Goal: Transaction & Acquisition: Subscribe to service/newsletter

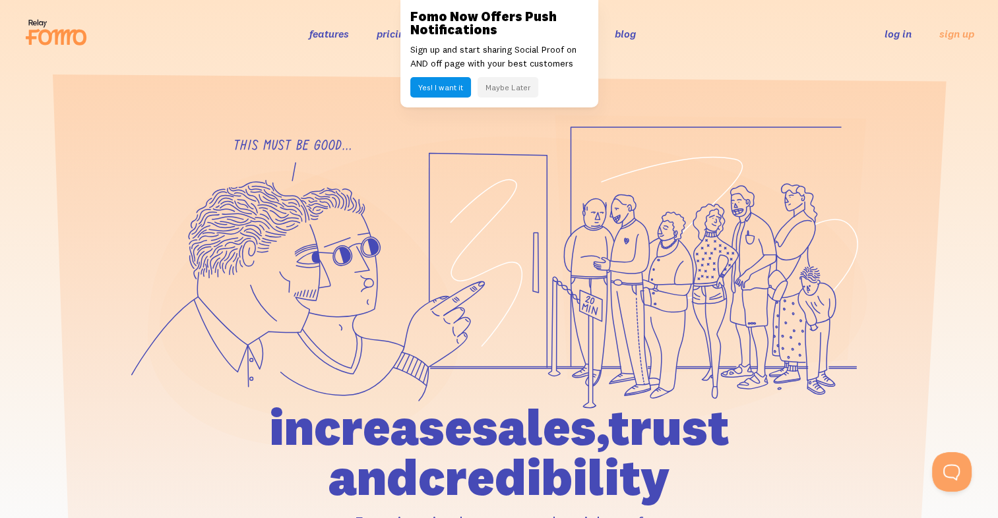
click at [659, 67] on header "features pricing 106+ integrations reviews blog log in sign up log in sign up" at bounding box center [499, 33] width 998 height 67
click at [898, 38] on link "log in" at bounding box center [897, 33] width 27 height 13
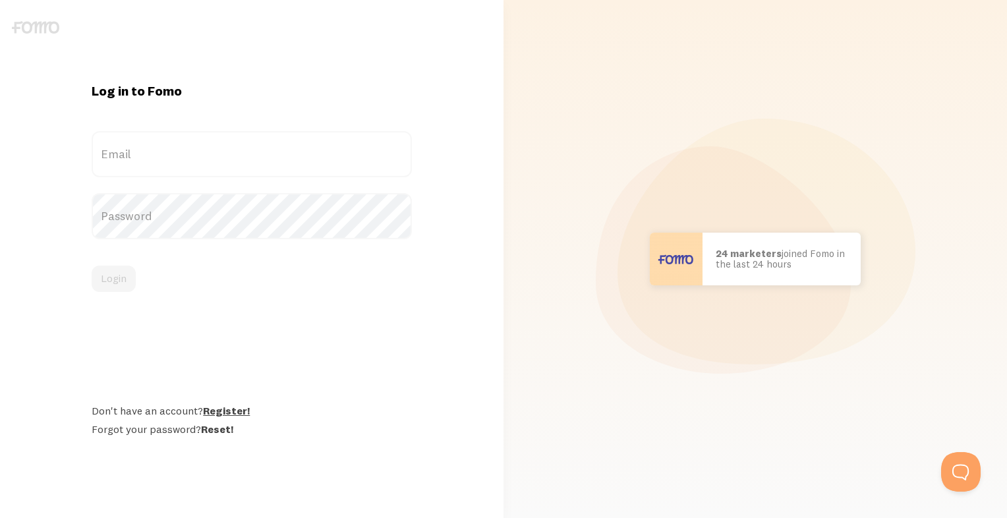
click at [237, 413] on link "Register!" at bounding box center [226, 410] width 47 height 13
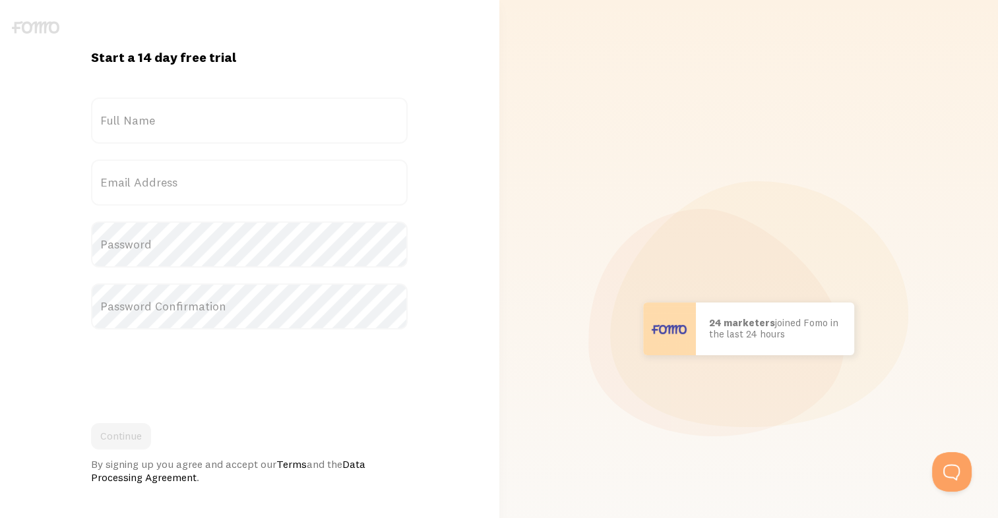
click at [146, 116] on label "Full Name" at bounding box center [249, 121] width 316 height 46
click at [146, 116] on input "Full Name" at bounding box center [249, 121] width 316 height 46
click at [160, 115] on label "Full Name" at bounding box center [249, 121] width 316 height 46
click at [160, 115] on input "Full Name" at bounding box center [249, 121] width 316 height 46
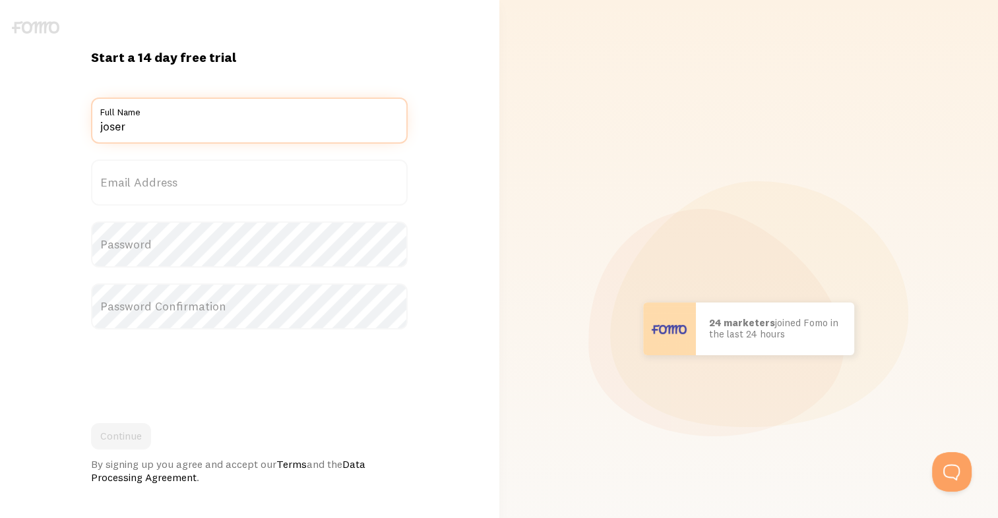
click at [160, 140] on input "joser" at bounding box center [249, 121] width 316 height 46
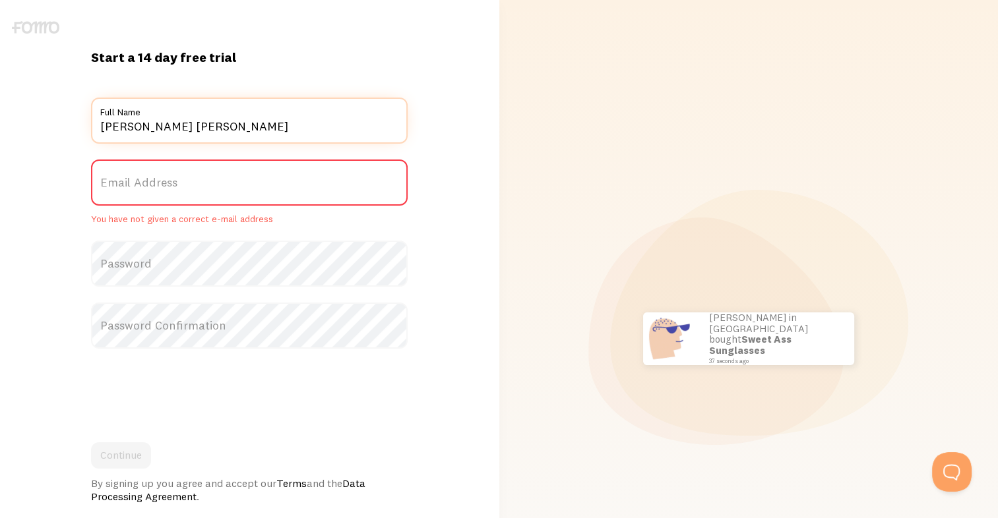
type input "jose roman Diaz"
click at [200, 173] on label "Email Address" at bounding box center [249, 183] width 316 height 46
click at [200, 173] on input "Email Address" at bounding box center [249, 183] width 316 height 46
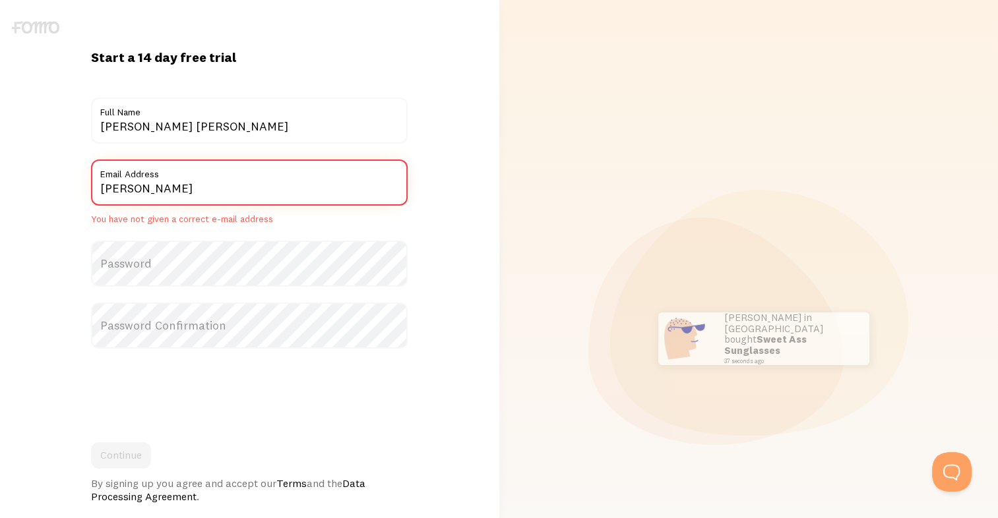
type input "diazjoseroman@gmail.com"
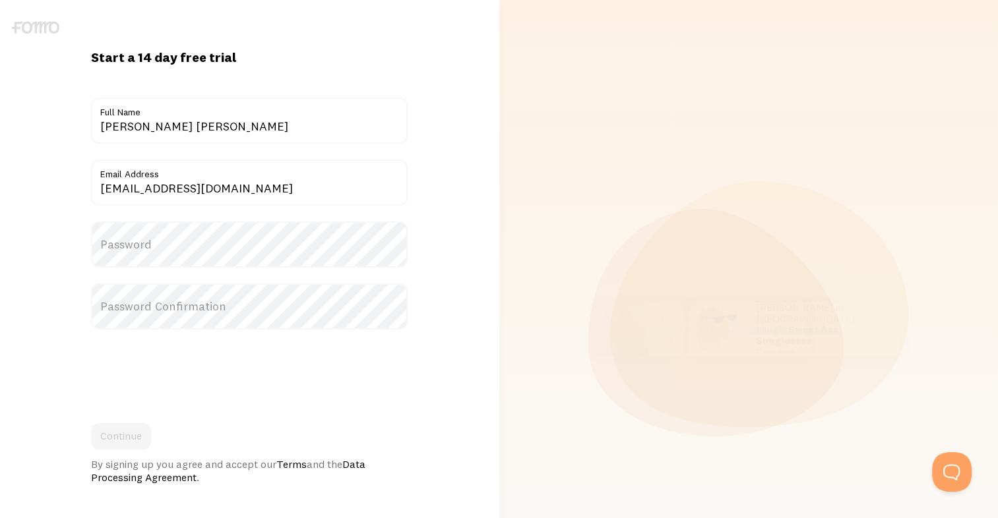
click at [190, 249] on label "Password" at bounding box center [249, 245] width 316 height 46
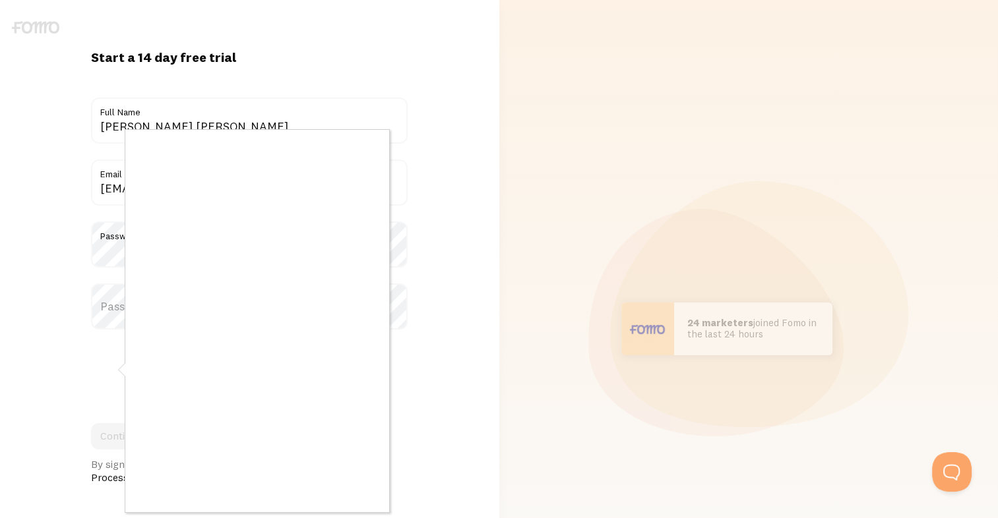
click at [109, 313] on div at bounding box center [499, 259] width 998 height 518
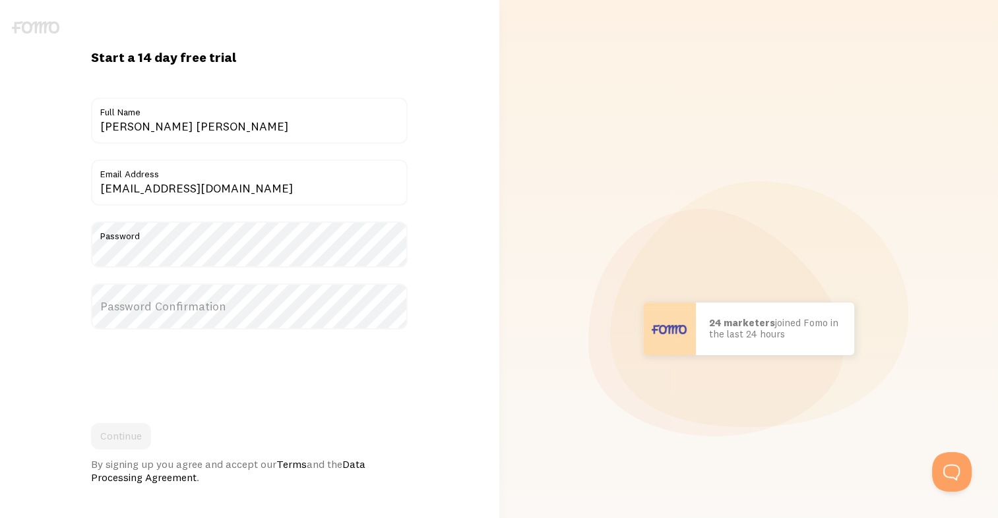
click at [147, 302] on label "Password Confirmation" at bounding box center [249, 307] width 316 height 46
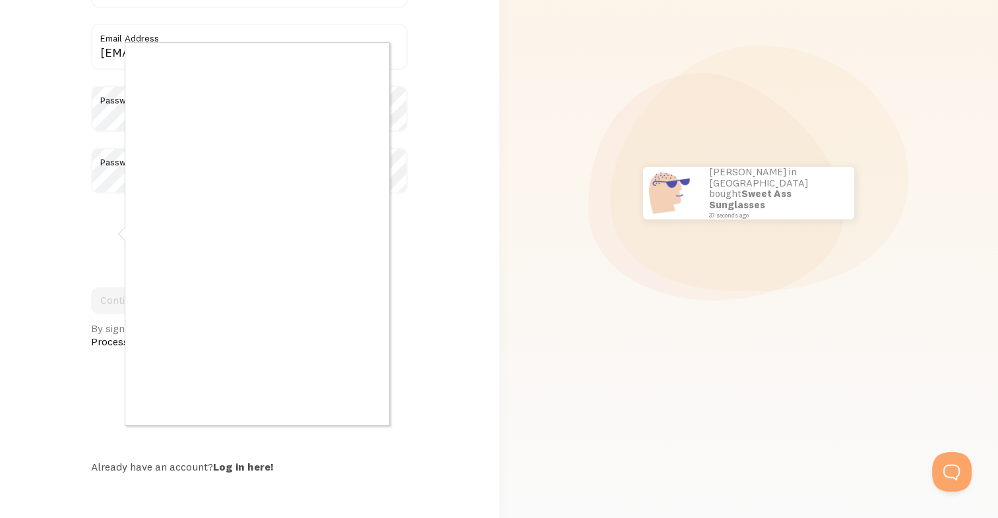
scroll to position [140, 0]
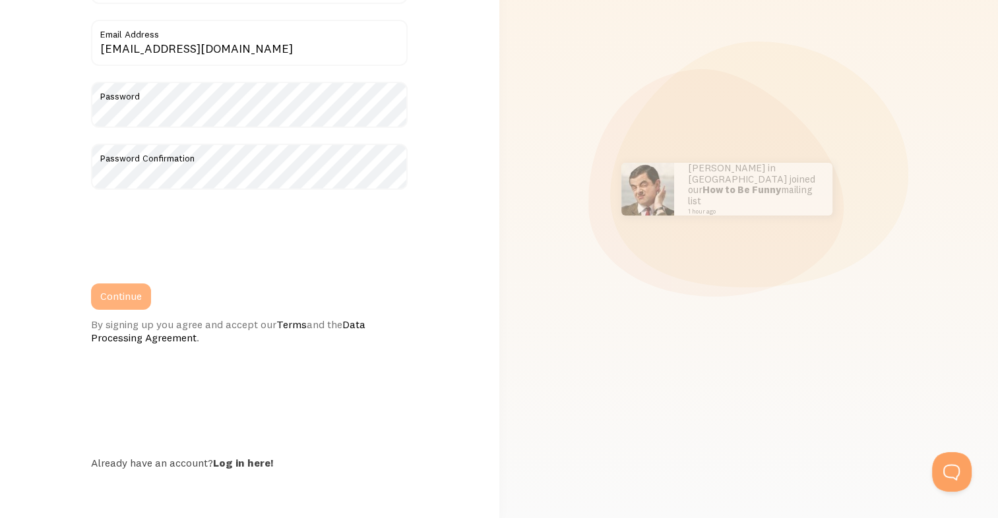
click at [113, 297] on button "Continue" at bounding box center [121, 297] width 60 height 26
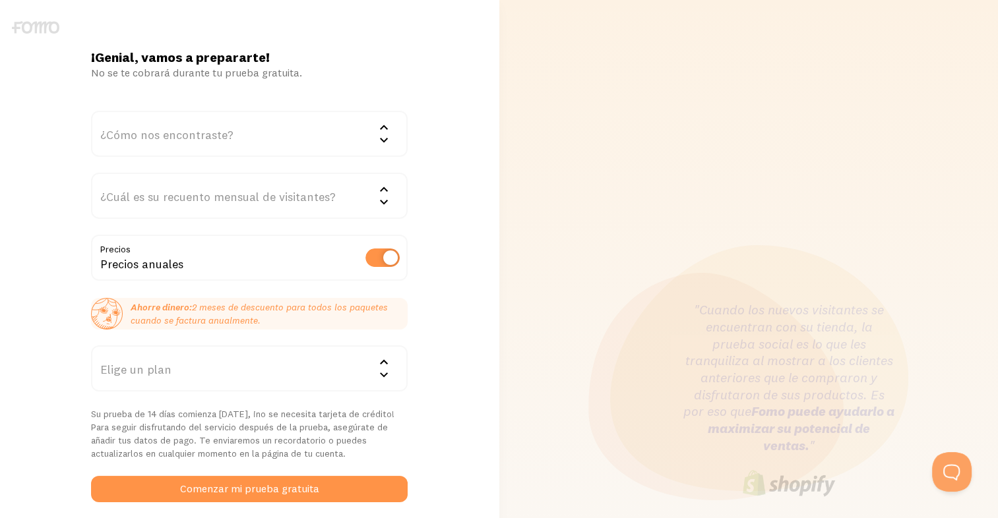
click at [374, 130] on div "¿Cómo nos encontraste?" at bounding box center [249, 134] width 316 height 46
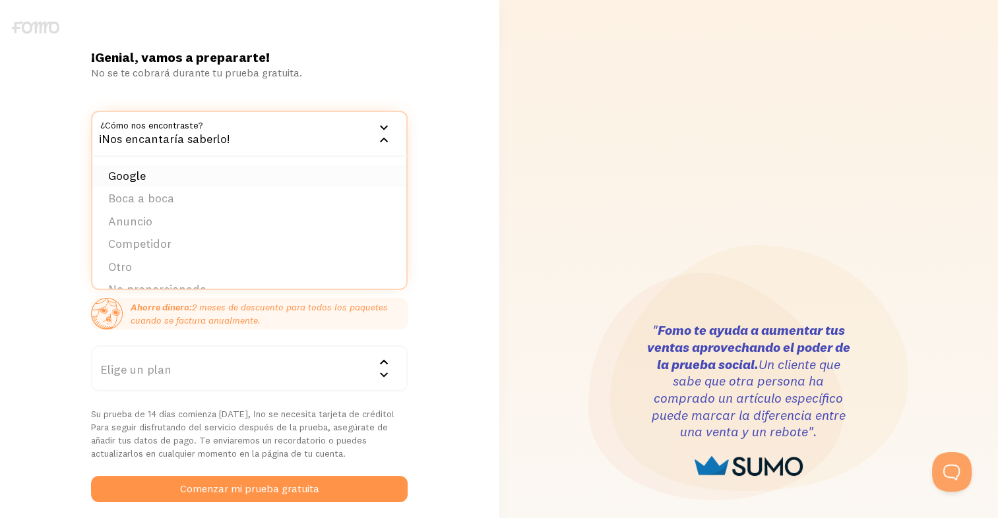
click at [219, 178] on li "Google" at bounding box center [249, 176] width 314 height 23
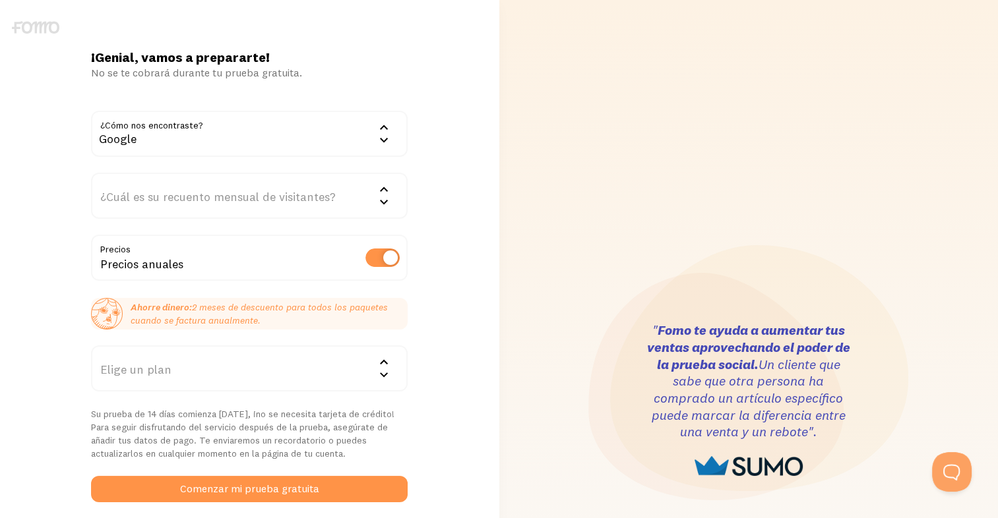
click at [282, 134] on div "Google" at bounding box center [249, 134] width 316 height 46
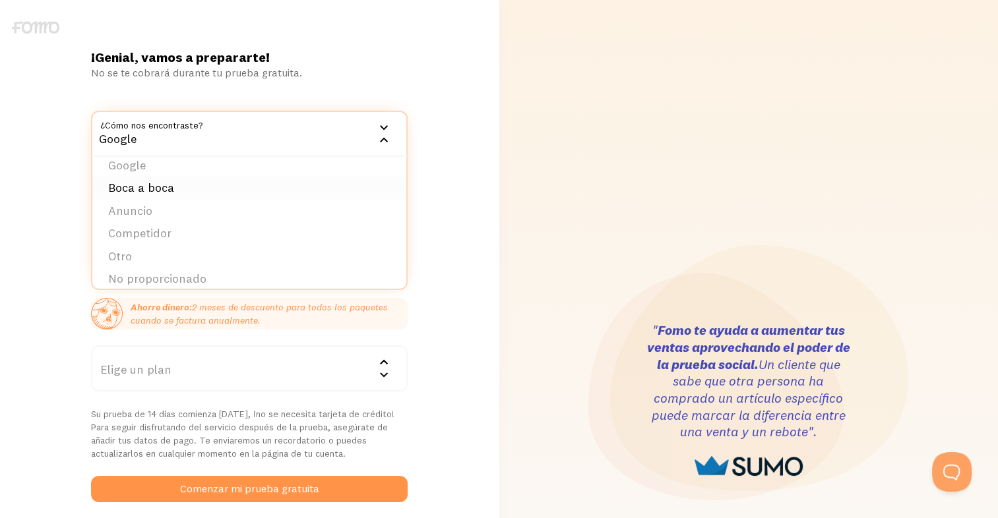
scroll to position [20, 0]
click at [169, 251] on li "Otro" at bounding box center [249, 247] width 314 height 23
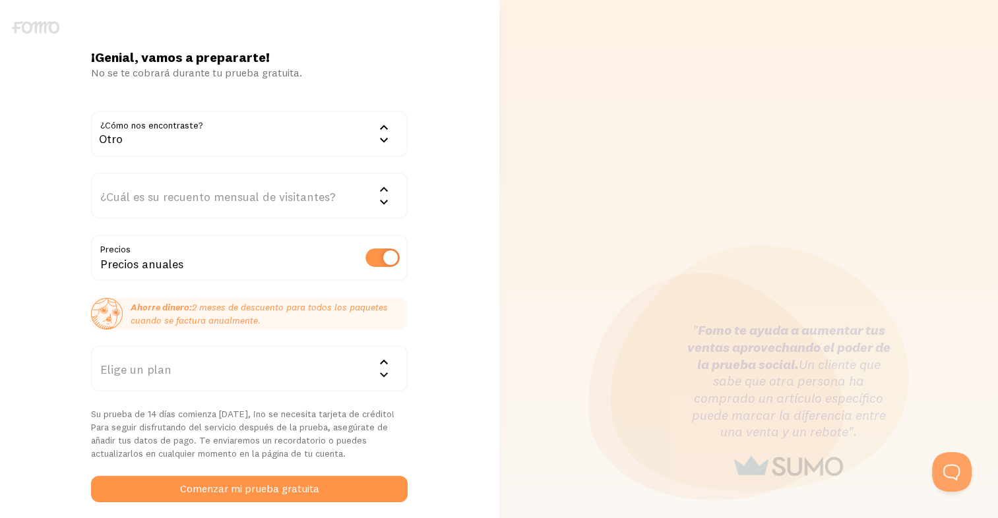
click at [351, 198] on div "¿Cuál es su recuento mensual de visitantes?" at bounding box center [249, 196] width 316 height 46
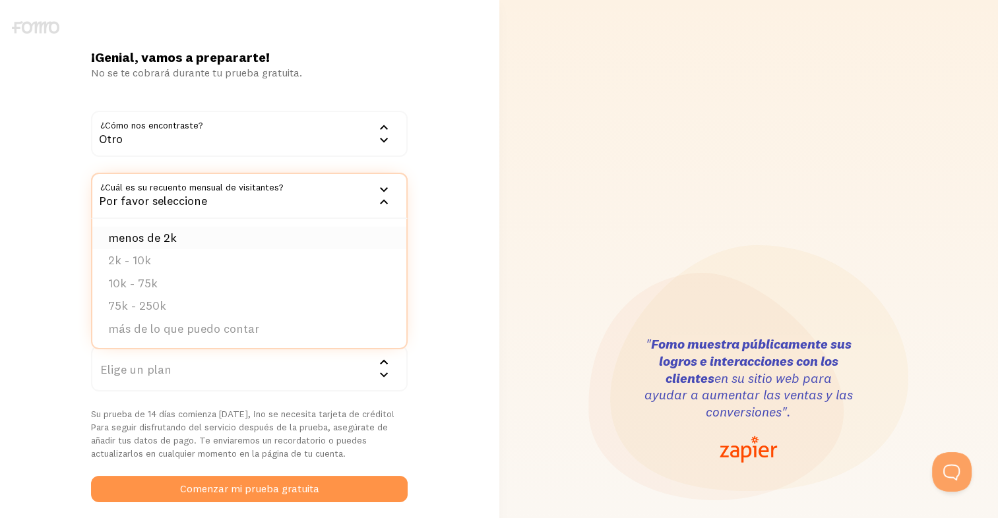
click at [198, 233] on li "menos de 2k" at bounding box center [249, 238] width 314 height 23
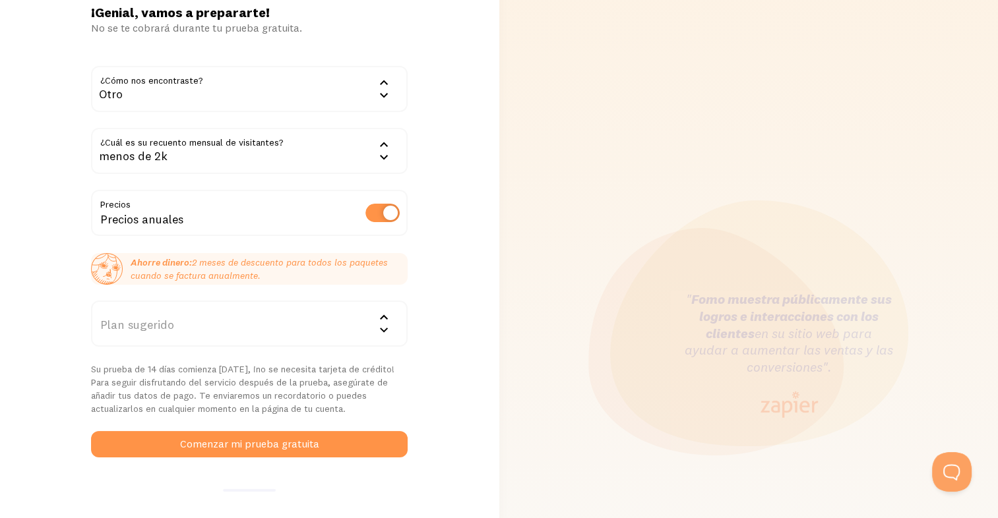
scroll to position [132, 0]
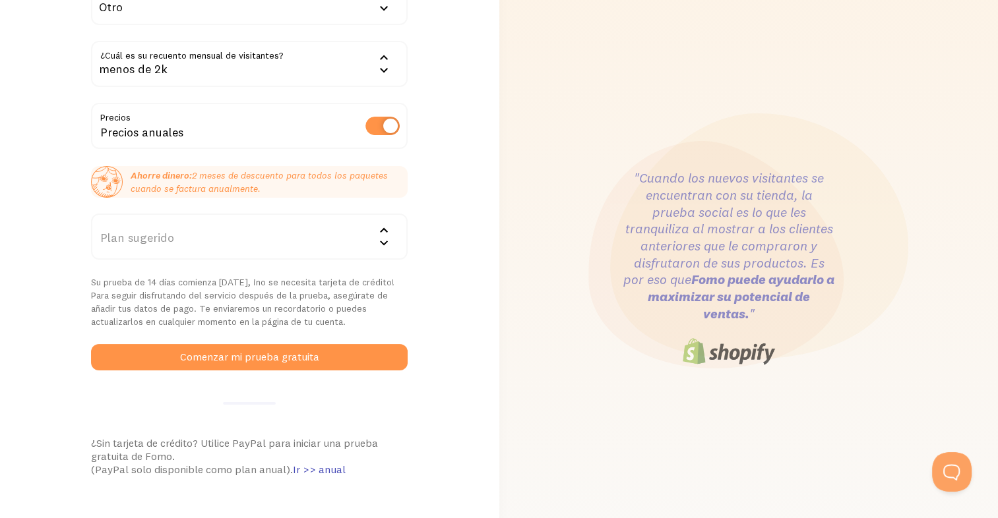
click at [390, 241] on icon at bounding box center [384, 243] width 16 height 16
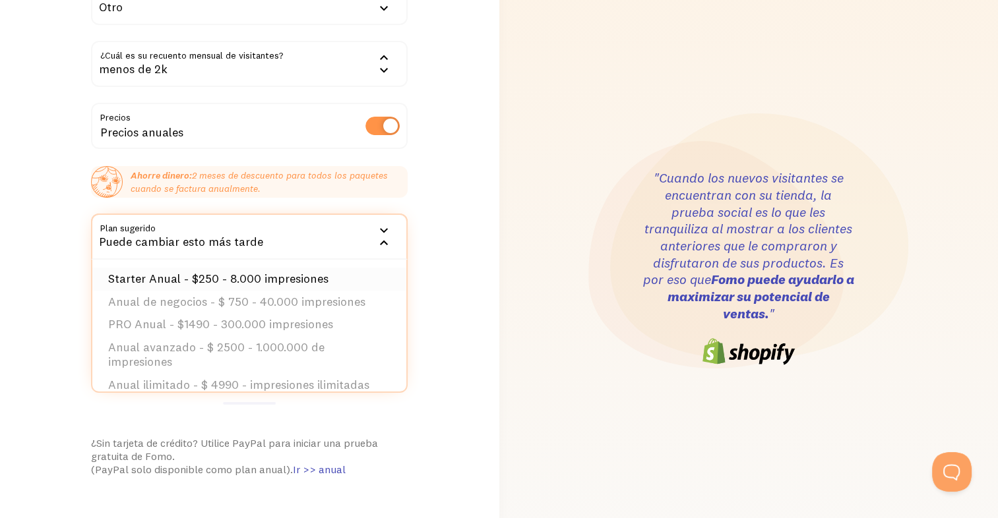
scroll to position [66, 0]
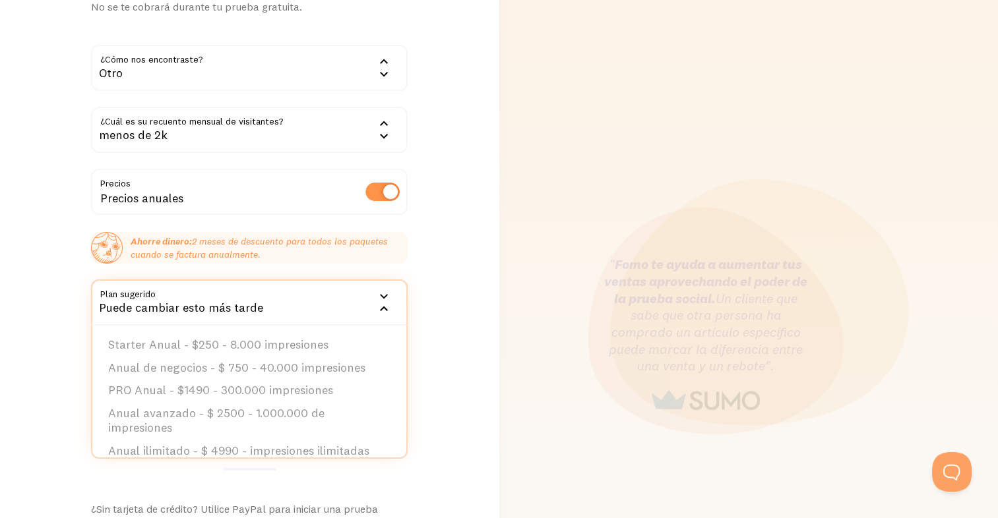
click at [306, 302] on div "Puede cambiar esto más tarde" at bounding box center [249, 303] width 316 height 46
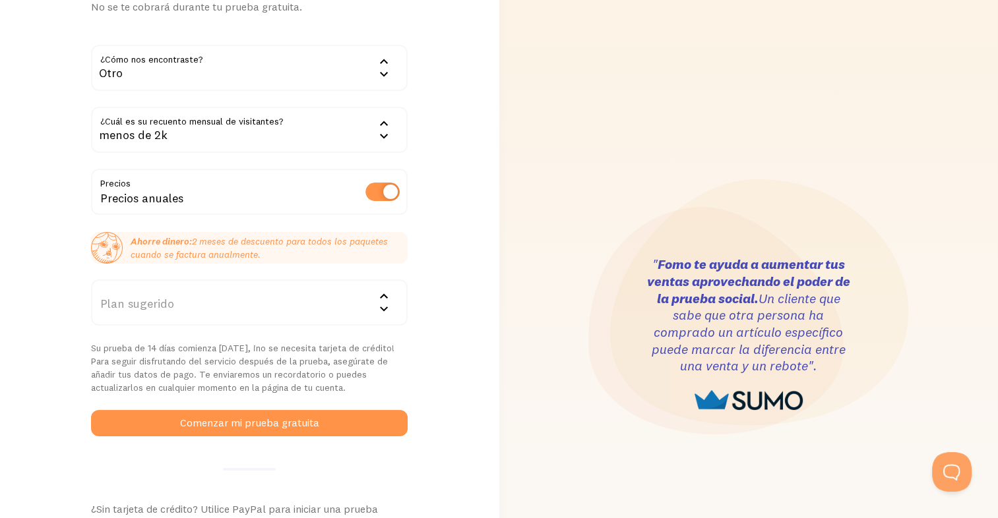
click at [365, 306] on div "Plan sugerido" at bounding box center [249, 303] width 316 height 46
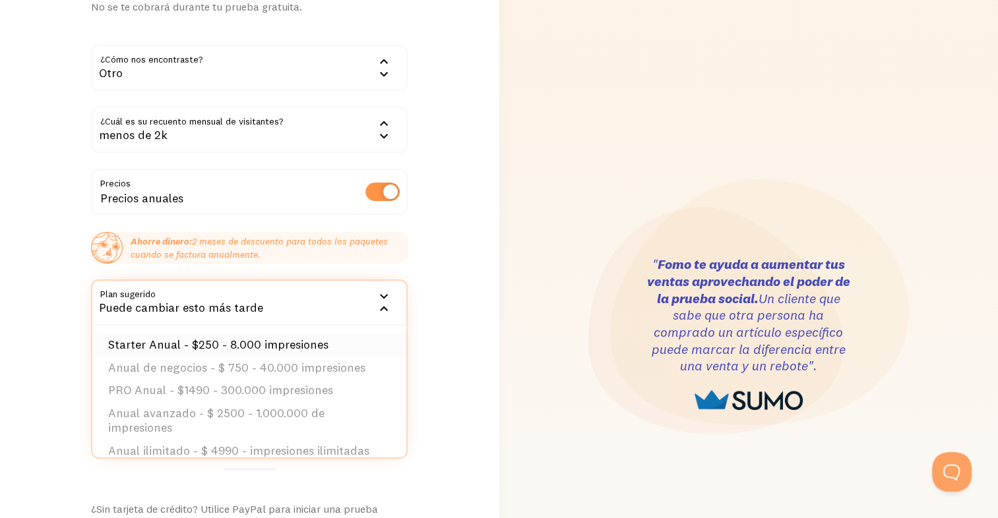
click at [227, 345] on li "Starter Anual - $250 - 8.000 impresiones" at bounding box center [249, 345] width 314 height 23
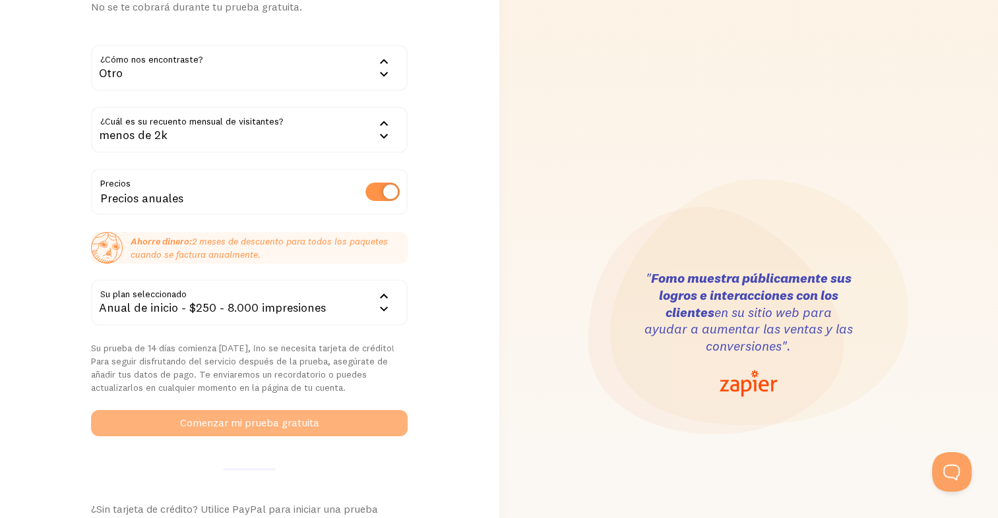
click at [307, 415] on button "Comenzar mi prueba gratuita" at bounding box center [249, 423] width 316 height 26
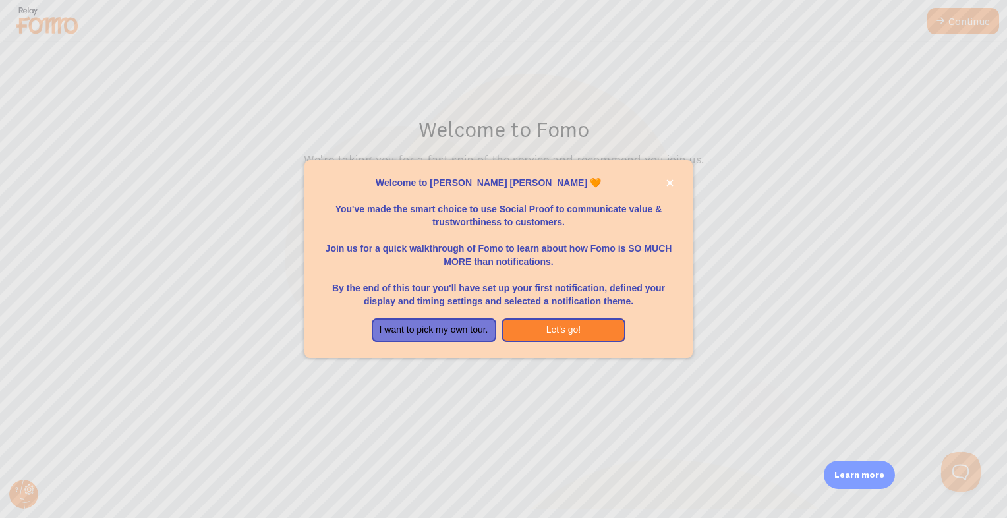
drag, startPoint x: 849, startPoint y: 0, endPoint x: 659, endPoint y: 99, distance: 214.7
click at [659, 99] on div at bounding box center [503, 259] width 1007 height 518
click at [589, 334] on button "Let's go!" at bounding box center [564, 330] width 125 height 24
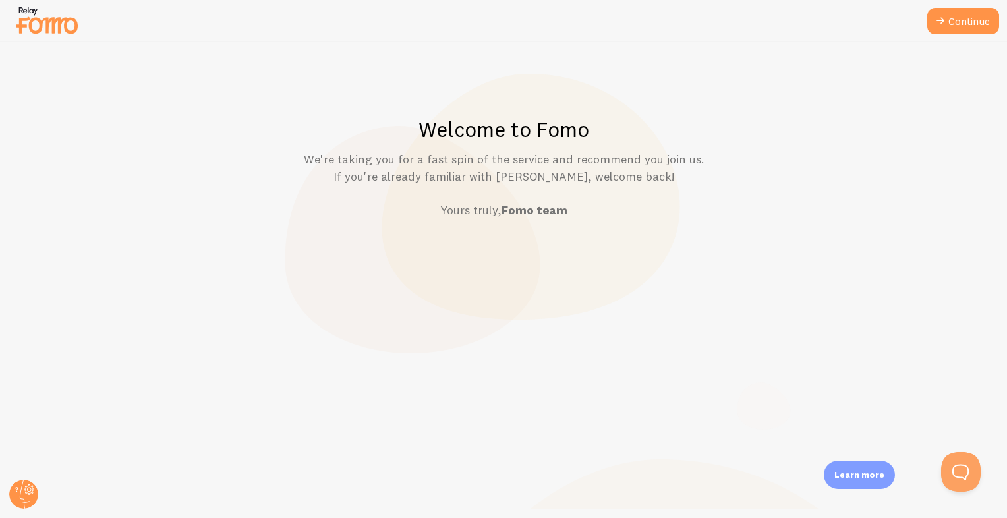
click at [837, 88] on div "Welcome to Fomo We're taking you for a fast spin of the service and recommend y…" at bounding box center [504, 280] width 1007 height 476
click at [950, 29] on link "Continue" at bounding box center [964, 21] width 72 height 26
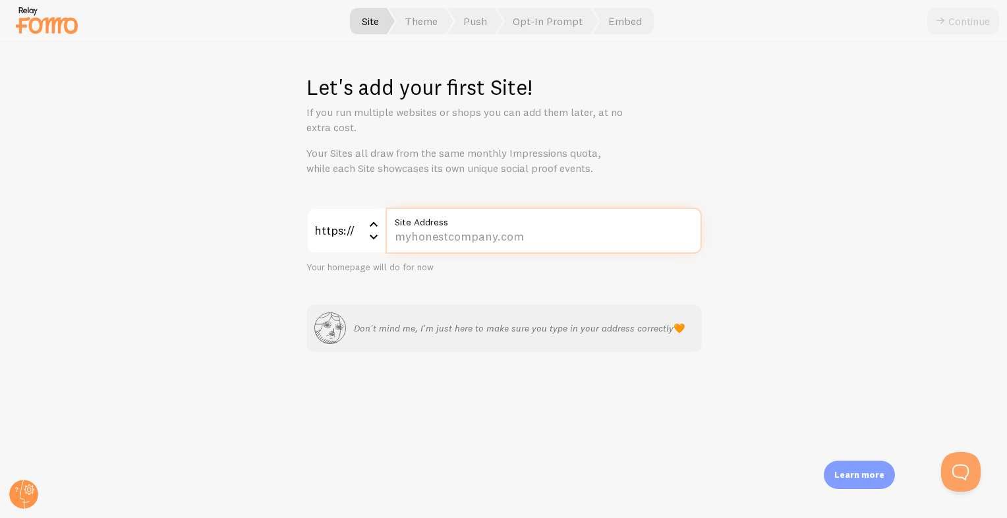
click at [441, 237] on input "Site Address" at bounding box center [544, 231] width 316 height 46
paste input "[DOMAIN_NAME]"
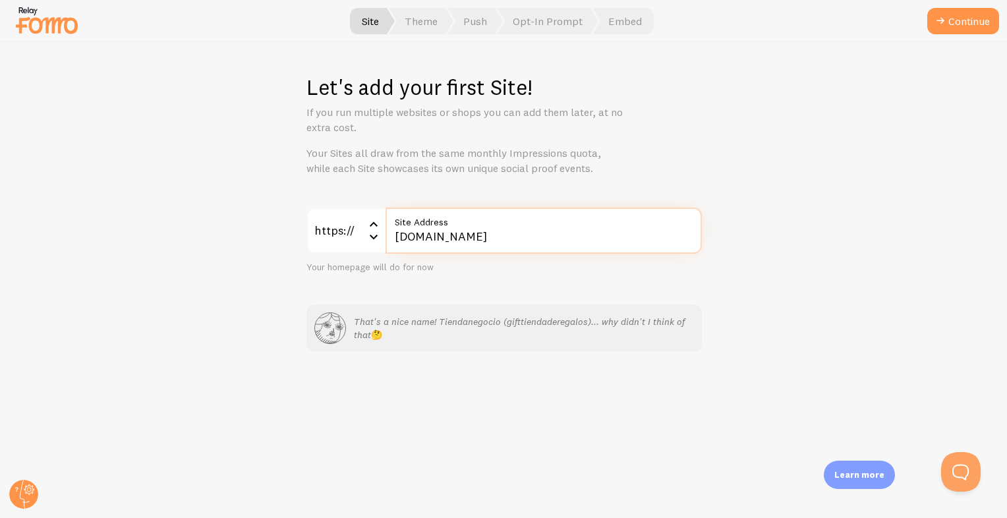
type input "[DOMAIN_NAME]"
click at [550, 409] on div "Let's add your first Site! If you run multiple websites or shops you can add th…" at bounding box center [504, 280] width 1007 height 476
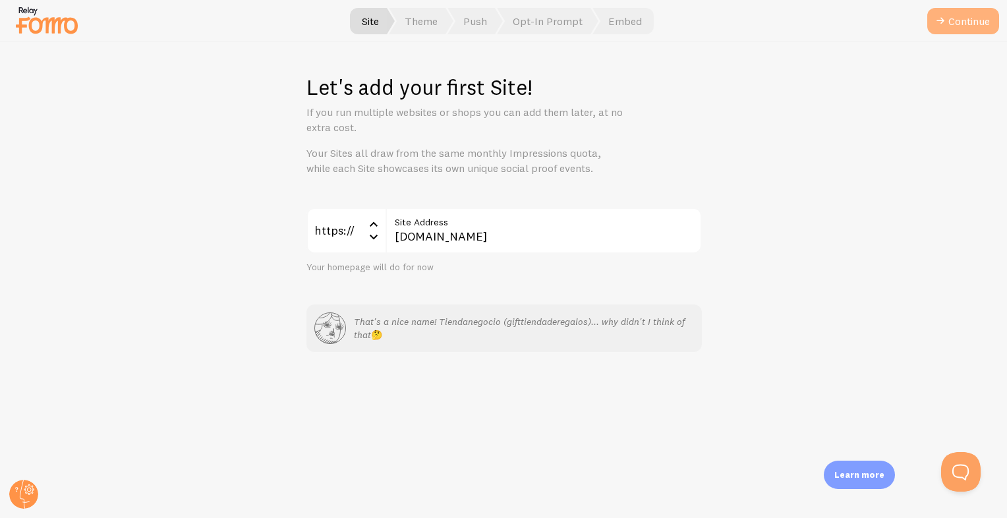
click at [953, 24] on button "Continue" at bounding box center [964, 21] width 72 height 26
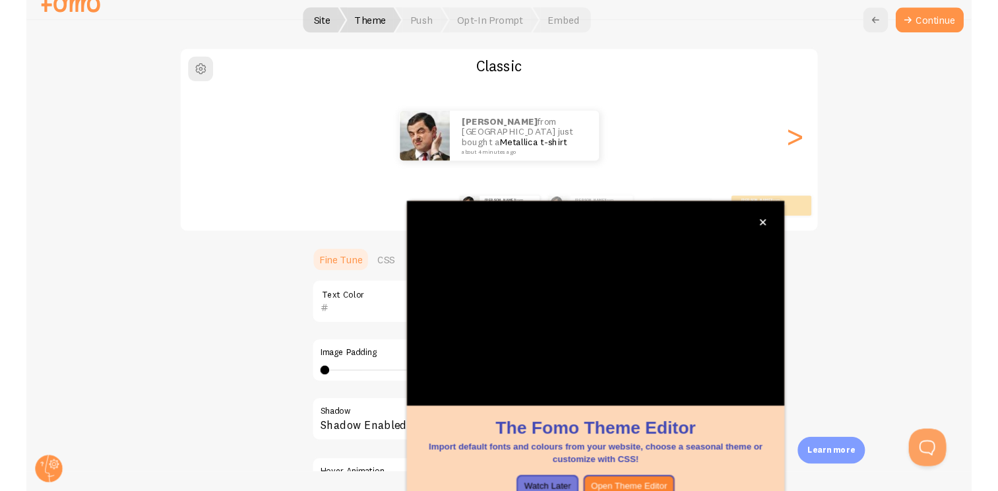
scroll to position [95, 0]
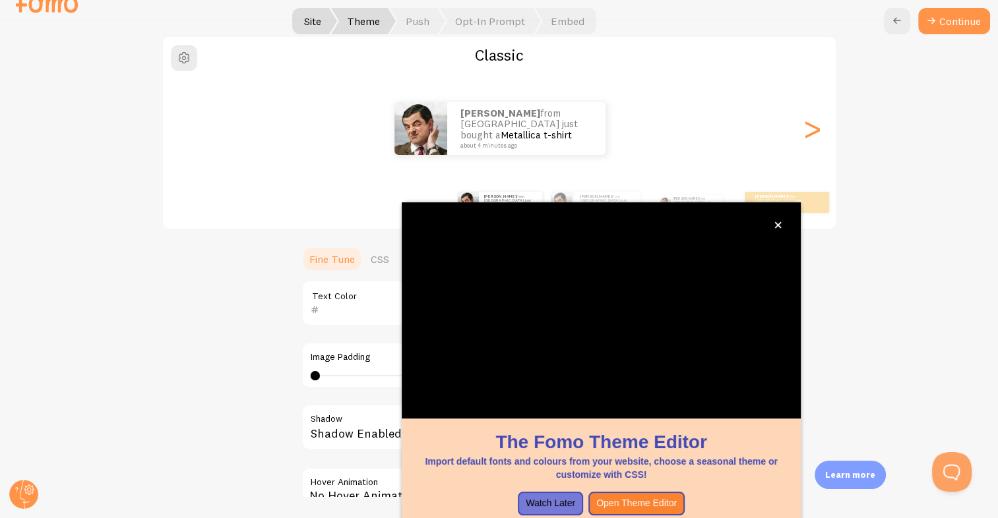
drag, startPoint x: 947, startPoint y: 3, endPoint x: 658, endPoint y: 51, distance: 292.8
click at [655, 55] on h2 "Classic" at bounding box center [499, 55] width 673 height 20
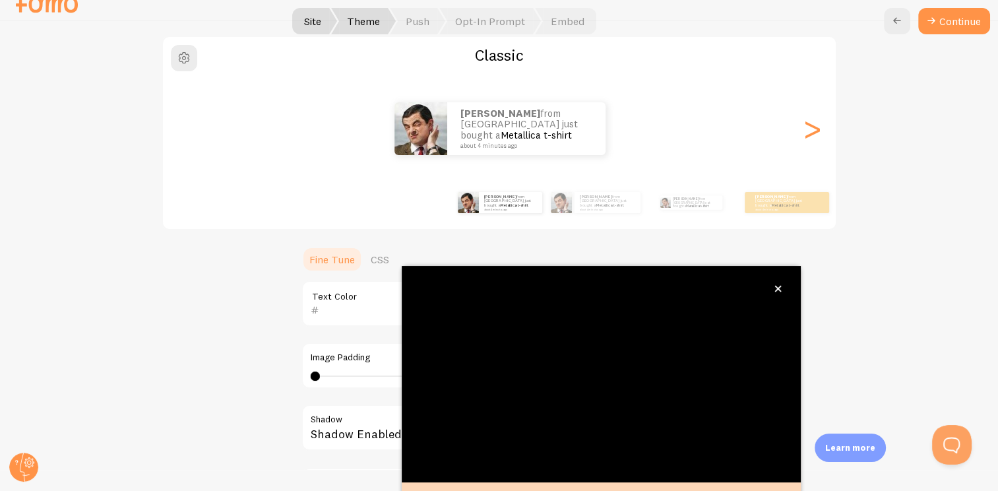
scroll to position [32, 0]
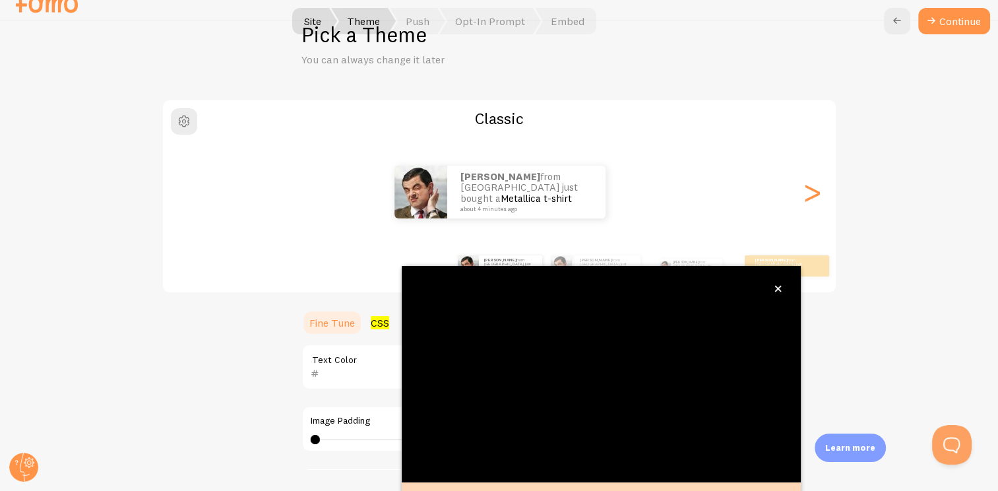
click at [712, 19] on div at bounding box center [499, 0] width 998 height 42
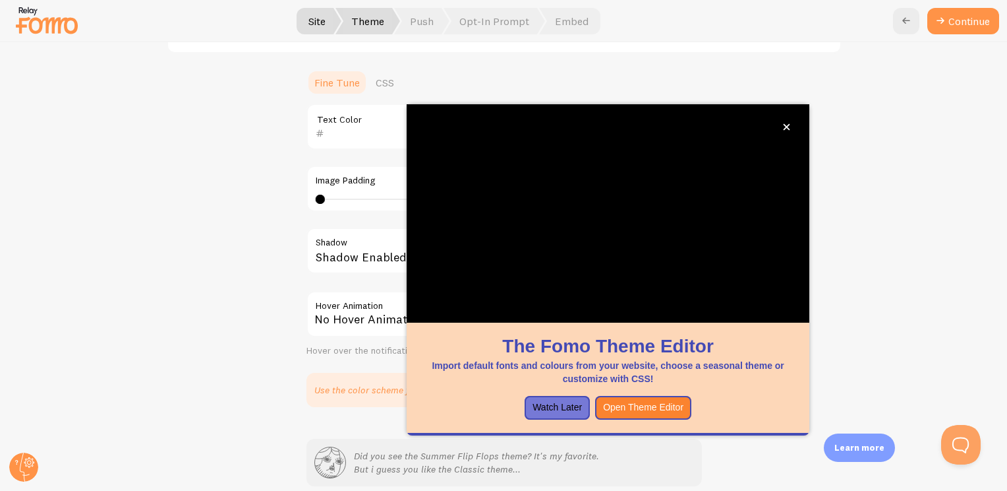
scroll to position [295, 0]
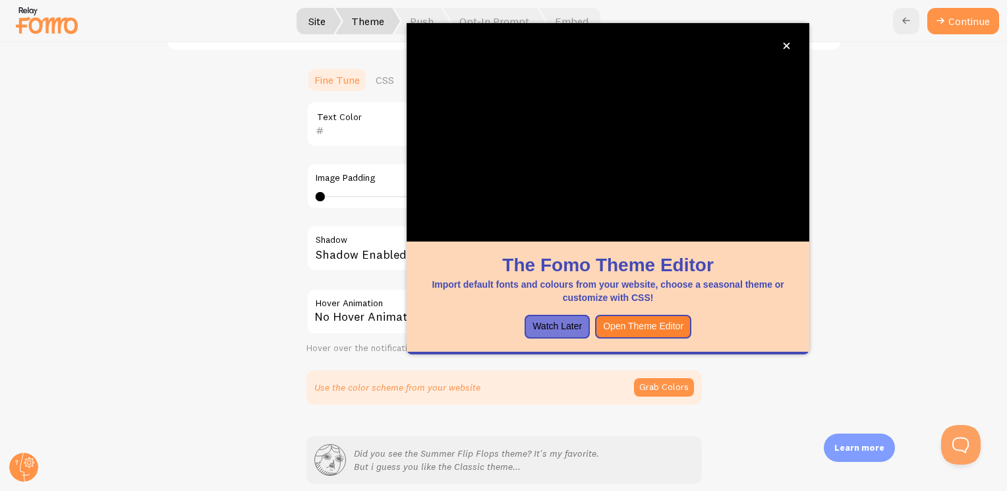
drag, startPoint x: 770, startPoint y: 346, endPoint x: 788, endPoint y: 338, distance: 19.8
click at [788, 338] on div "The Fomo Theme Editor Import default fonts and colours from your website, choos…" at bounding box center [608, 188] width 403 height 331
click at [554, 324] on button "Watch Later" at bounding box center [557, 326] width 65 height 24
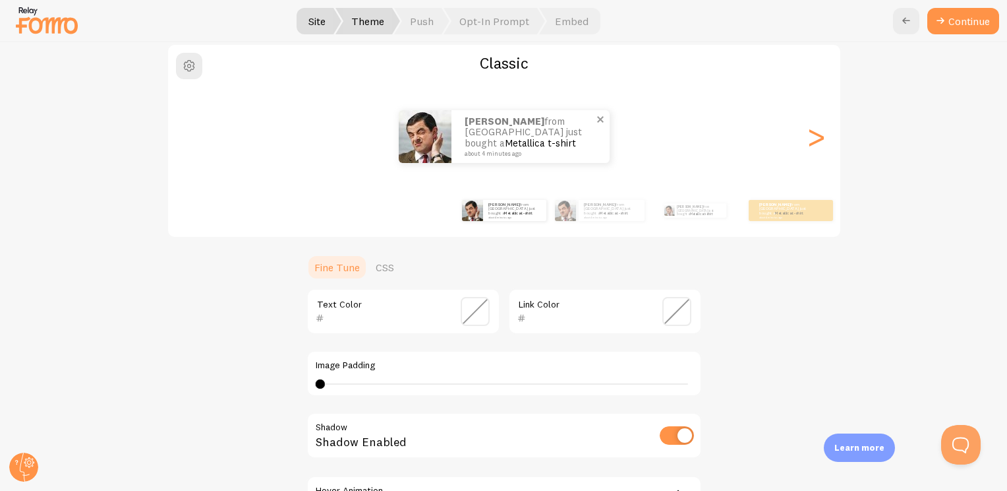
scroll to position [32, 0]
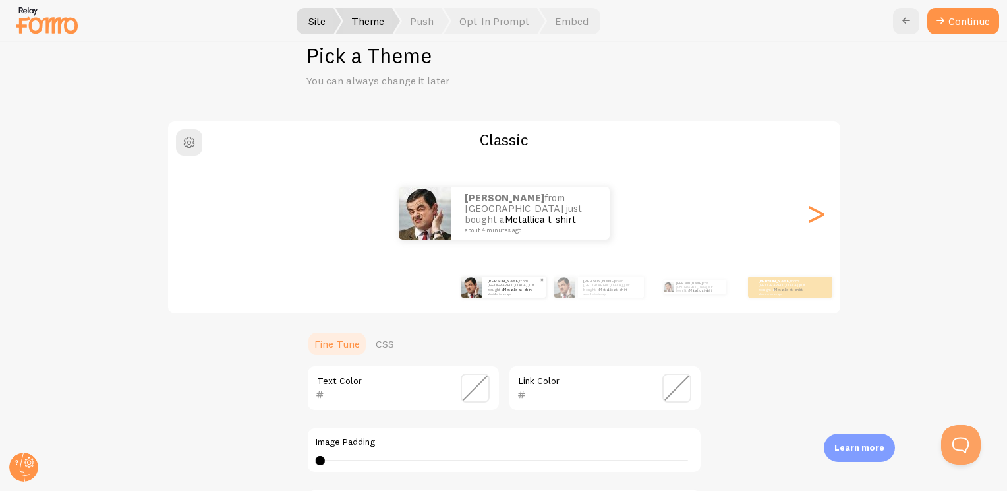
click at [512, 281] on p "[PERSON_NAME] from [GEOGRAPHIC_DATA] just bought a Metallica t-shirt about 4 mi…" at bounding box center [514, 286] width 53 height 16
click at [579, 285] on div "[PERSON_NAME] from [GEOGRAPHIC_DATA] just bought a Metallica t-shirt about 4 mi…" at bounding box center [612, 286] width 66 height 21
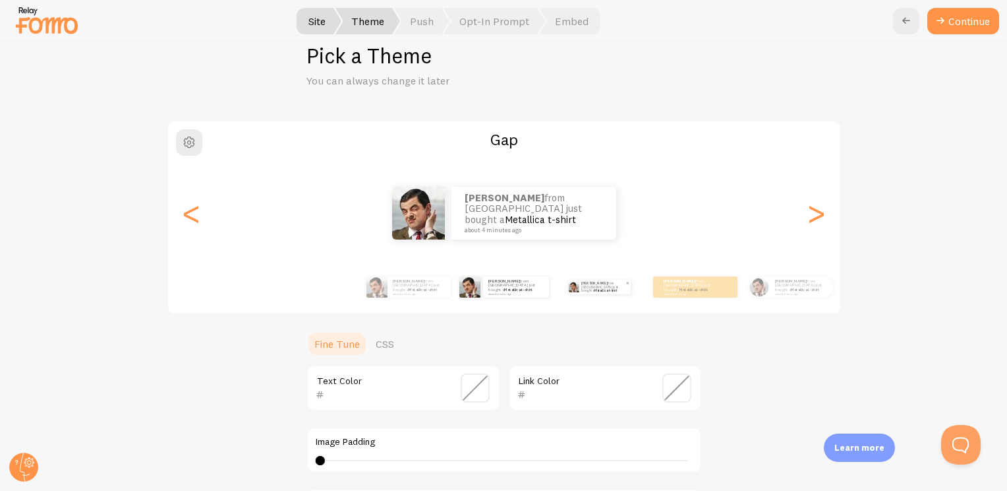
click at [595, 287] on p "[PERSON_NAME] from [GEOGRAPHIC_DATA] just bought a Metallica t-shirt about 4 mi…" at bounding box center [604, 287] width 44 height 15
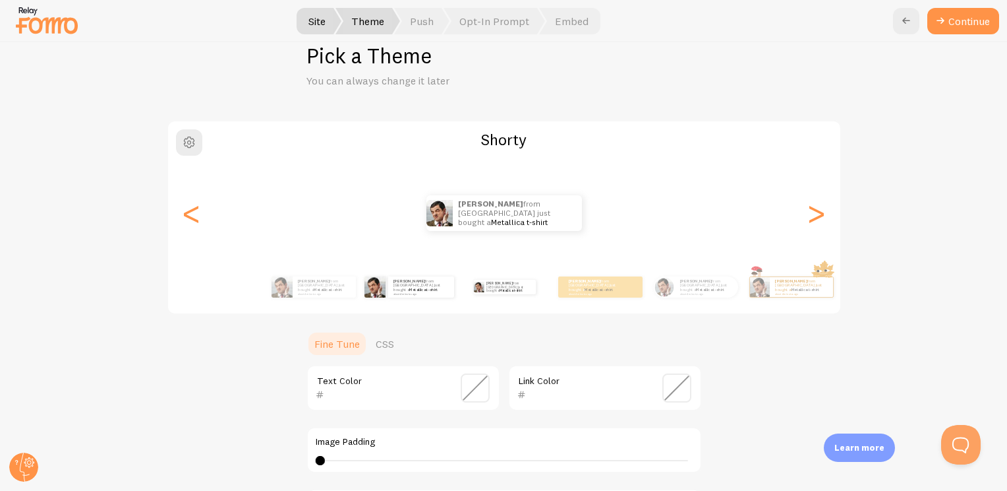
click at [406, 300] on div "[PERSON_NAME] from [GEOGRAPHIC_DATA] just bought a Metallica t-shirt about 4 mi…" at bounding box center [409, 286] width 85 height 37
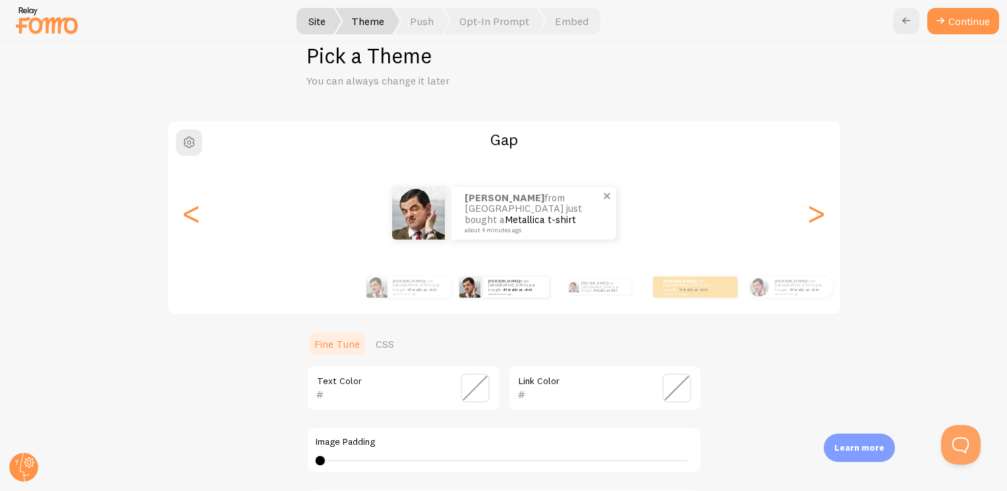
click at [517, 191] on div "[PERSON_NAME] from [GEOGRAPHIC_DATA] just bought a Metallica t-shirt about 4 mi…" at bounding box center [534, 213] width 165 height 53
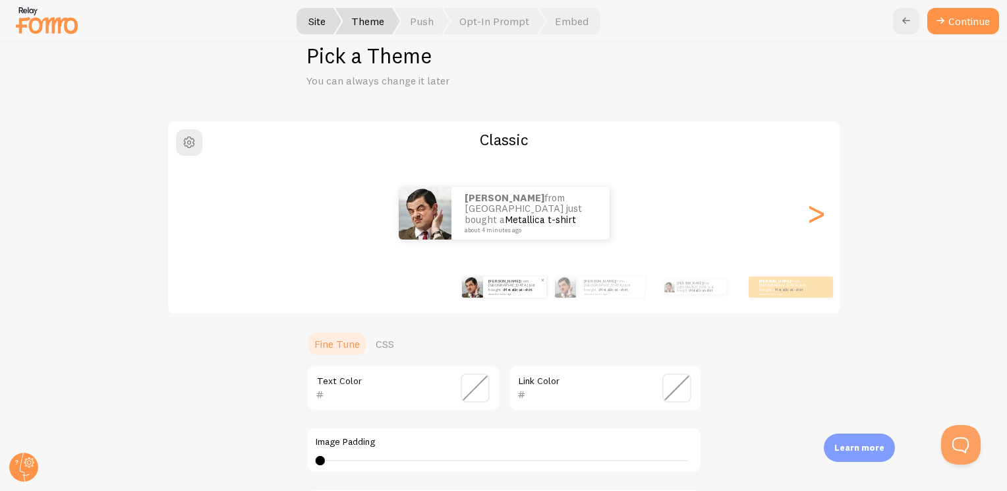
click at [492, 292] on small "about 4 minutes ago" at bounding box center [514, 293] width 51 height 3
click at [534, 204] on p "[PERSON_NAME] from [GEOGRAPHIC_DATA] just bought a Metallica t-shirt about 4 mi…" at bounding box center [531, 213] width 132 height 41
click at [474, 220] on p "[PERSON_NAME] from [GEOGRAPHIC_DATA] just bought a Metallica t-shirt about 4 mi…" at bounding box center [531, 213] width 132 height 41
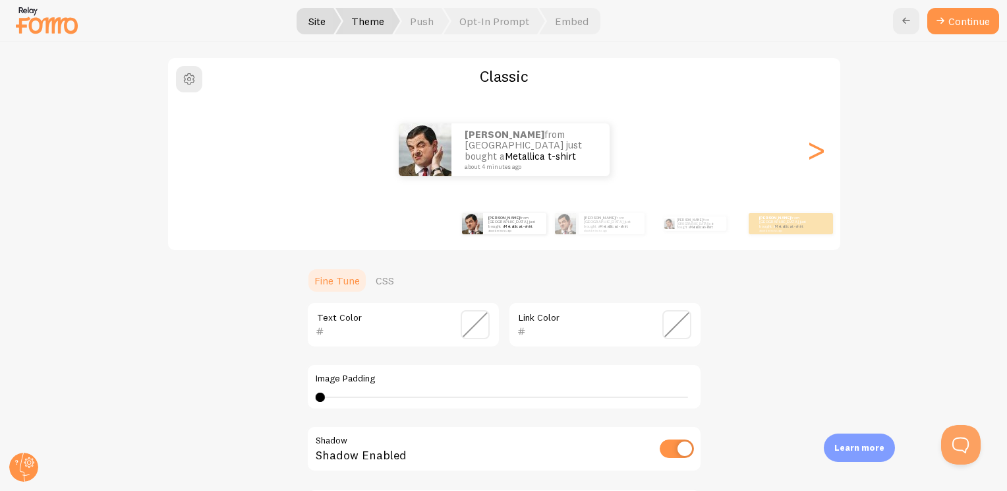
scroll to position [86, 0]
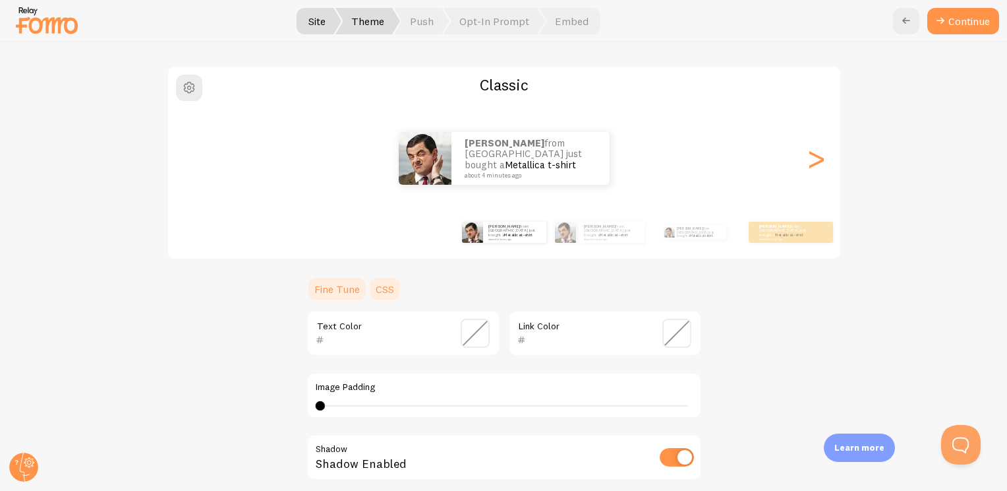
click at [380, 287] on link "CSS" at bounding box center [385, 289] width 34 height 26
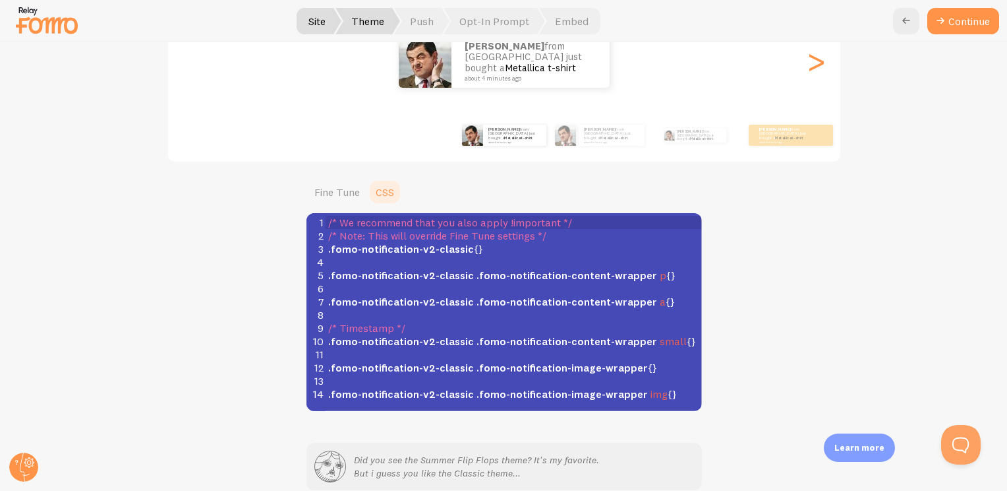
scroll to position [245, 0]
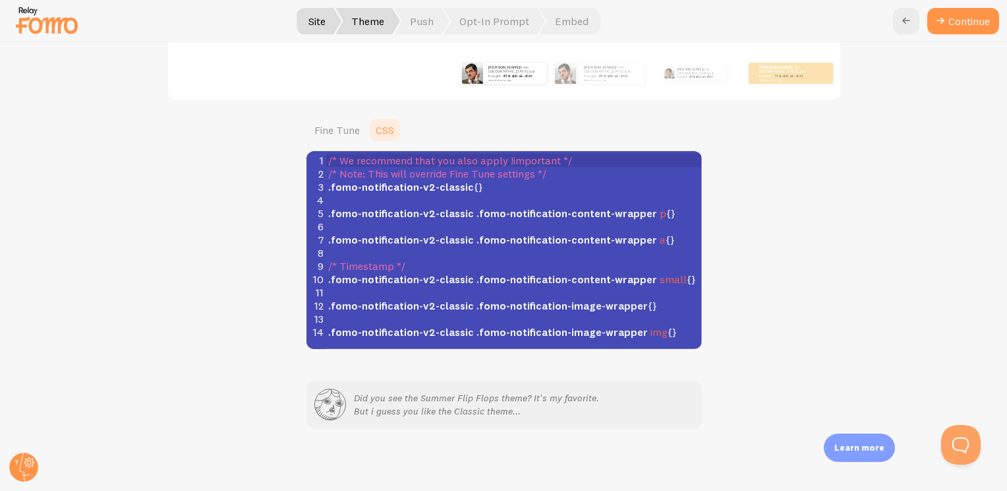
click at [854, 192] on div "Classic [PERSON_NAME] from [GEOGRAPHIC_DATA] just bought a Metallica t-shirt ab…" at bounding box center [503, 127] width 943 height 442
click at [677, 399] on div "Did you see the Summer Flip Flops theme? It's my favorite. But i guess you like…" at bounding box center [504, 404] width 380 height 32
click at [746, 366] on div "Classic [PERSON_NAME] from [GEOGRAPHIC_DATA] just bought a Metallica t-shirt ab…" at bounding box center [503, 167] width 943 height 522
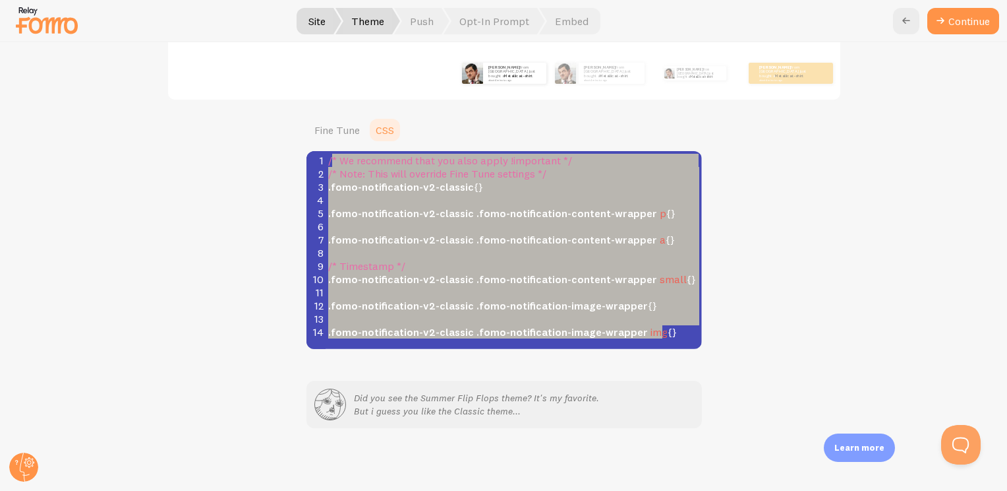
type textarea "/* We recommend that you also apply !important */ /* Note: This will override F…"
drag, startPoint x: 668, startPoint y: 333, endPoint x: 320, endPoint y: 148, distance: 393.5
click at [320, 148] on section "Fine Tune CSS Text Color Link Color Image Padding 0 0 - undefined Shadow Shadow…" at bounding box center [505, 233] width 396 height 232
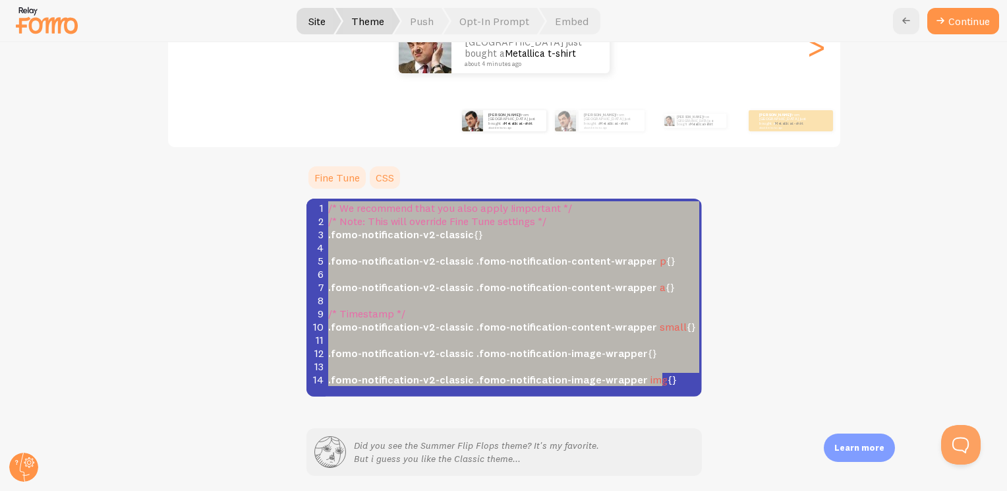
scroll to position [179, 0]
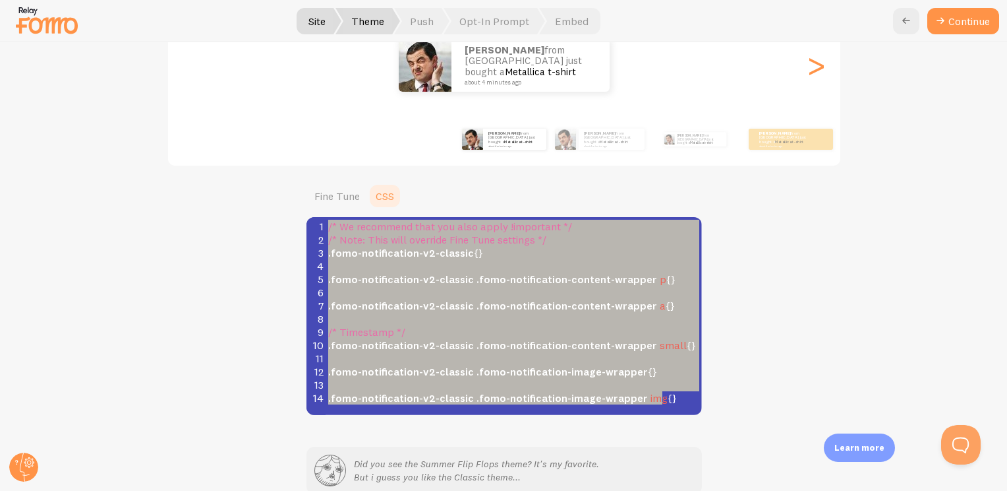
click at [562, 185] on ul "Fine Tune CSS" at bounding box center [505, 196] width 396 height 26
click at [377, 22] on span "Theme" at bounding box center [368, 21] width 65 height 26
click at [438, 26] on span "Push" at bounding box center [421, 21] width 55 height 26
click at [431, 23] on span "Push" at bounding box center [421, 21] width 55 height 26
click at [498, 27] on span "Opt-In Prompt" at bounding box center [495, 21] width 102 height 26
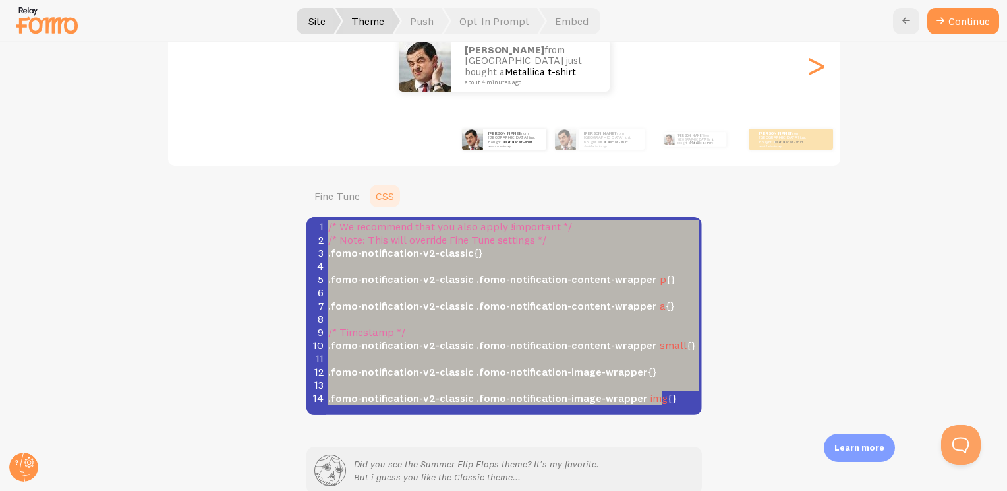
click at [382, 24] on span "Theme" at bounding box center [368, 21] width 65 height 26
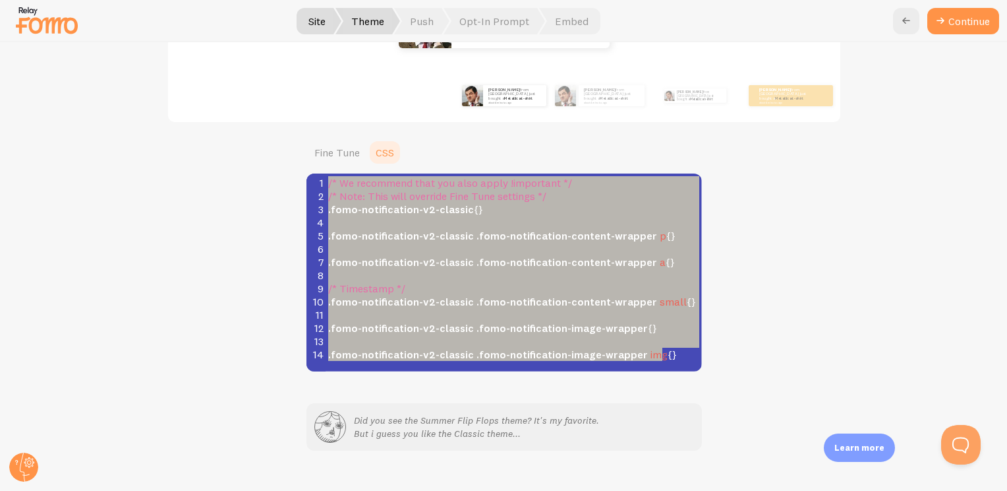
scroll to position [245, 0]
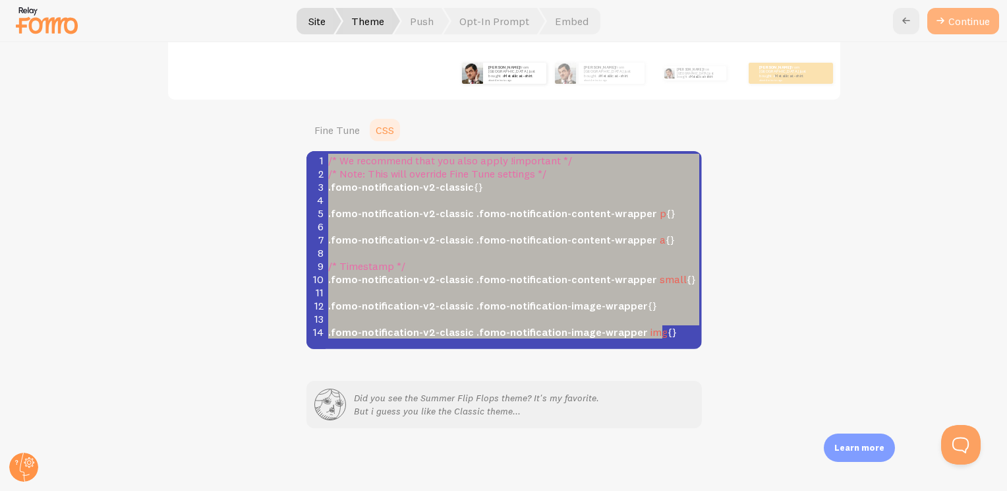
click at [976, 20] on button "Continue" at bounding box center [964, 21] width 72 height 26
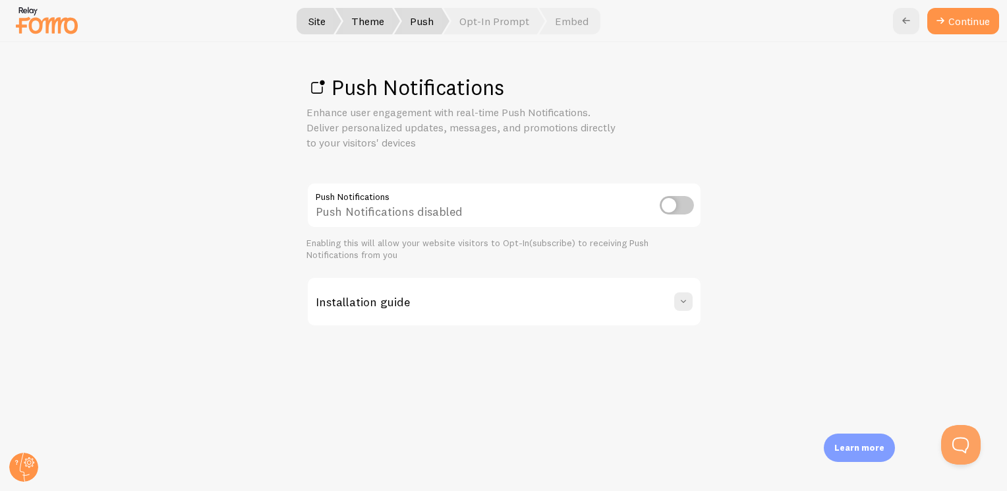
click at [683, 198] on input "checkbox" at bounding box center [677, 205] width 34 height 18
checkbox input "true"
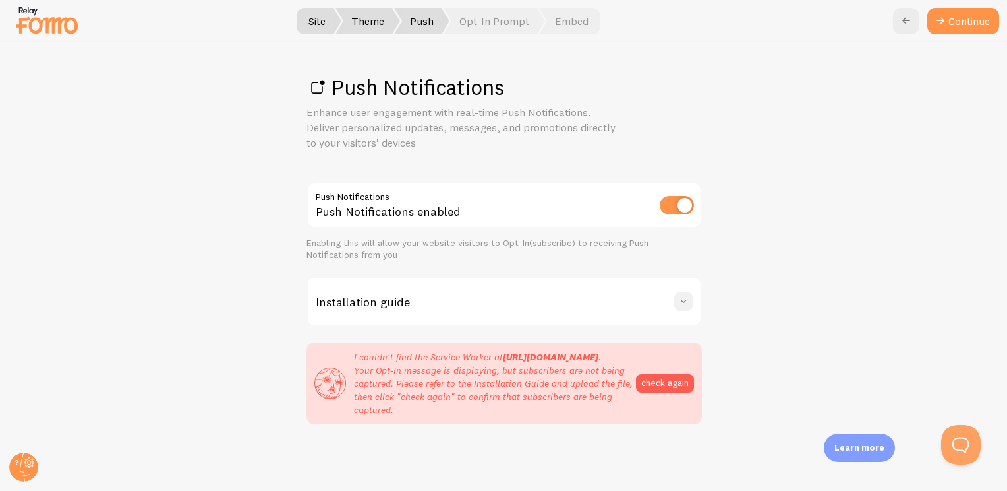
click at [680, 297] on span at bounding box center [683, 301] width 13 height 13
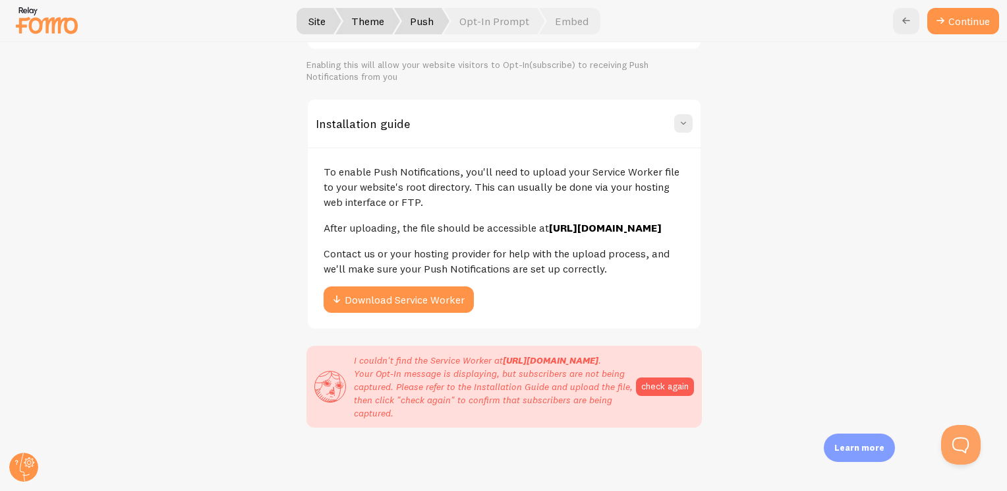
scroll to position [218, 0]
click at [440, 286] on button "Download Service Worker" at bounding box center [399, 299] width 150 height 26
click at [856, 137] on div "Push Notifications Enhance user engagement with real-time Push Notifications. D…" at bounding box center [504, 266] width 1007 height 448
click at [555, 17] on span "Embed" at bounding box center [569, 21] width 61 height 26
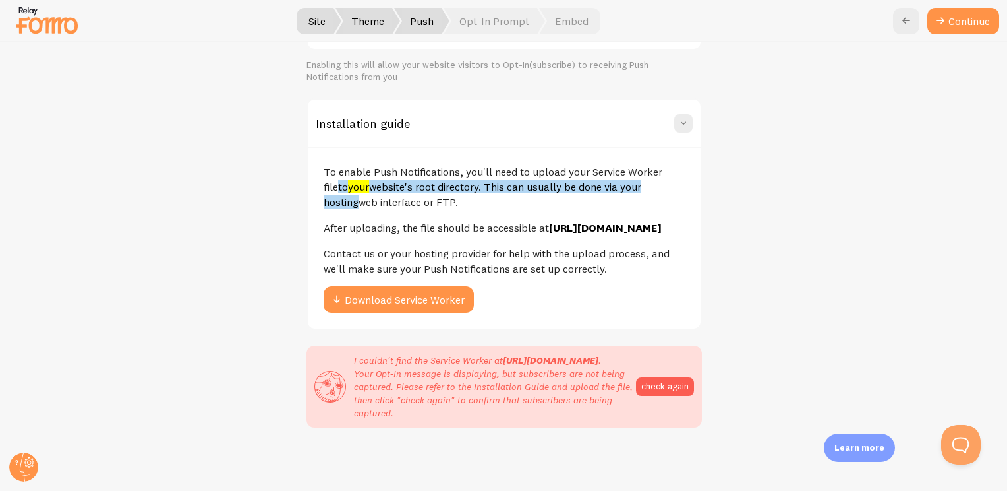
click at [427, 14] on span "Push" at bounding box center [421, 21] width 55 height 26
